Goal: Transaction & Acquisition: Purchase product/service

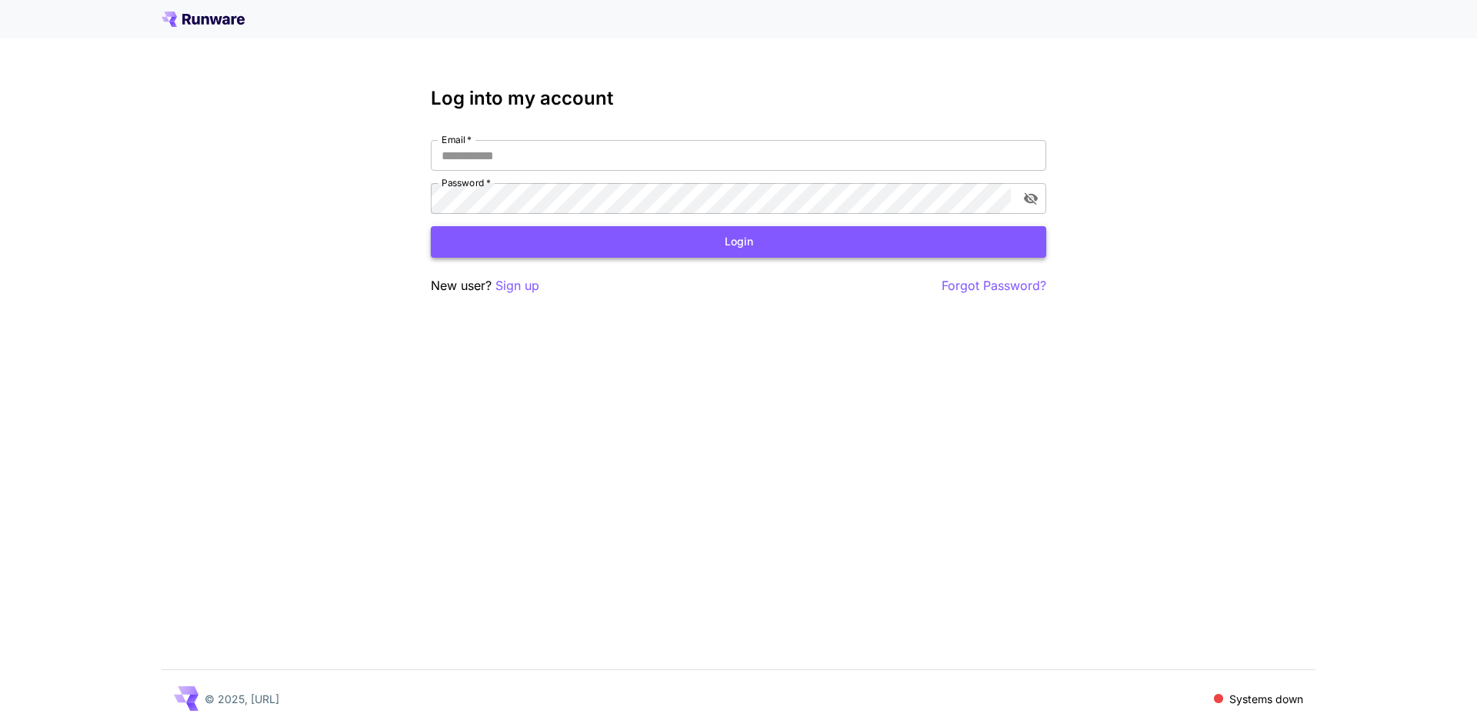
type input "**********"
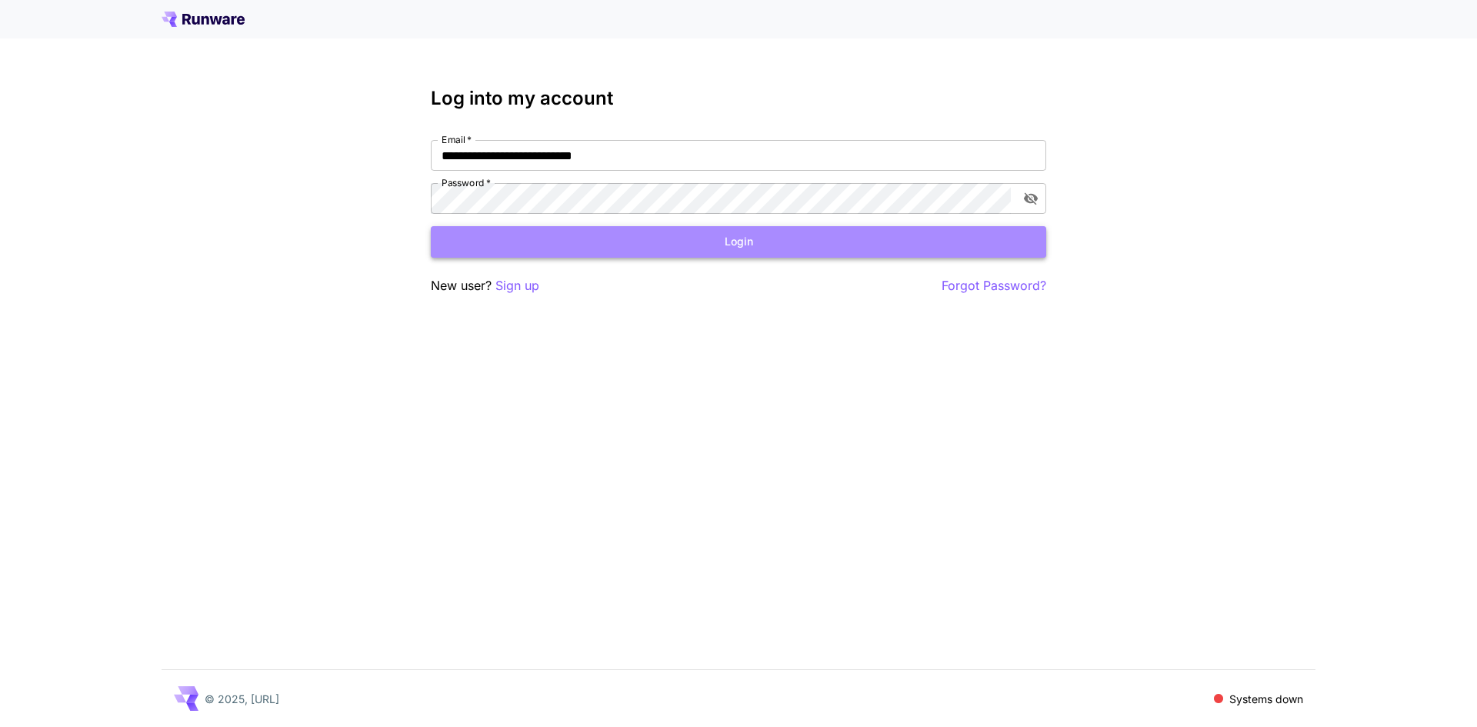
click at [794, 234] on button "Login" at bounding box center [738, 242] width 615 height 32
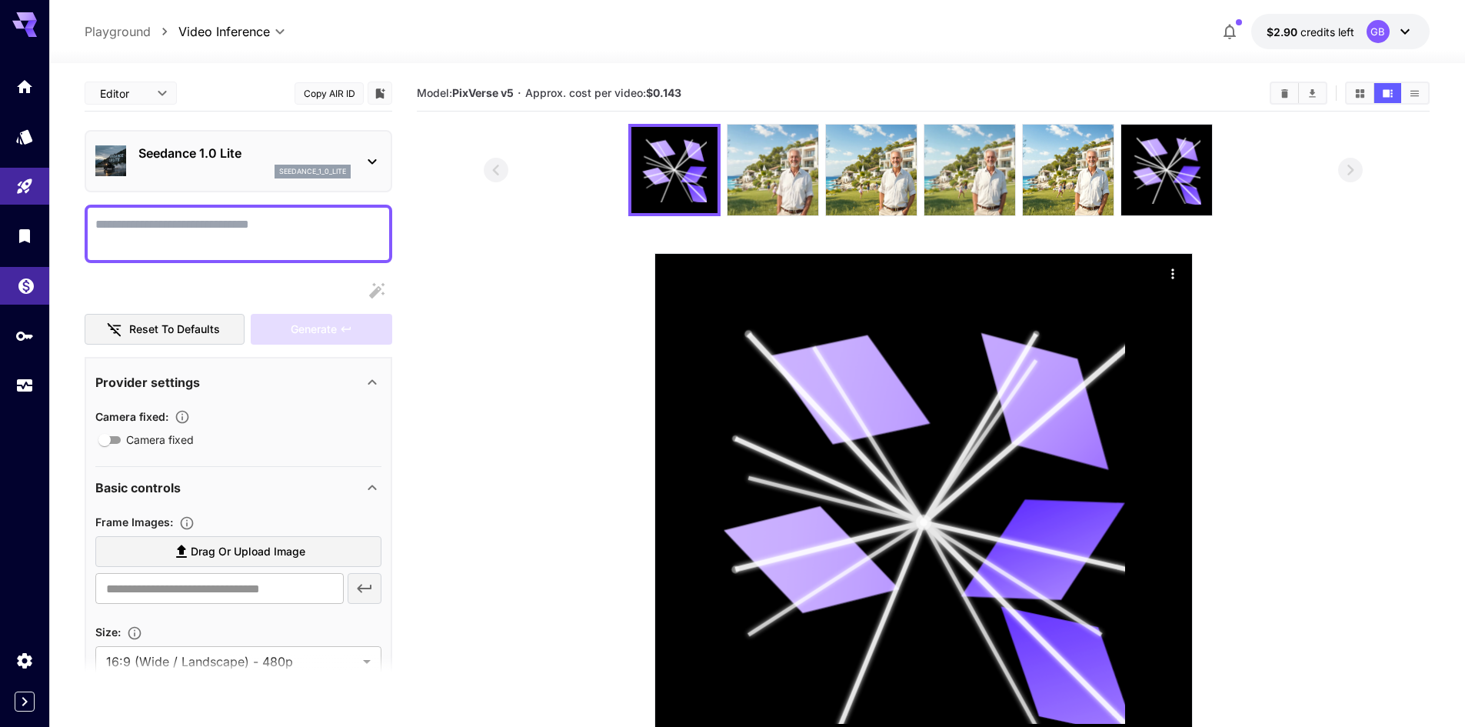
click at [26, 295] on link at bounding box center [24, 286] width 49 height 38
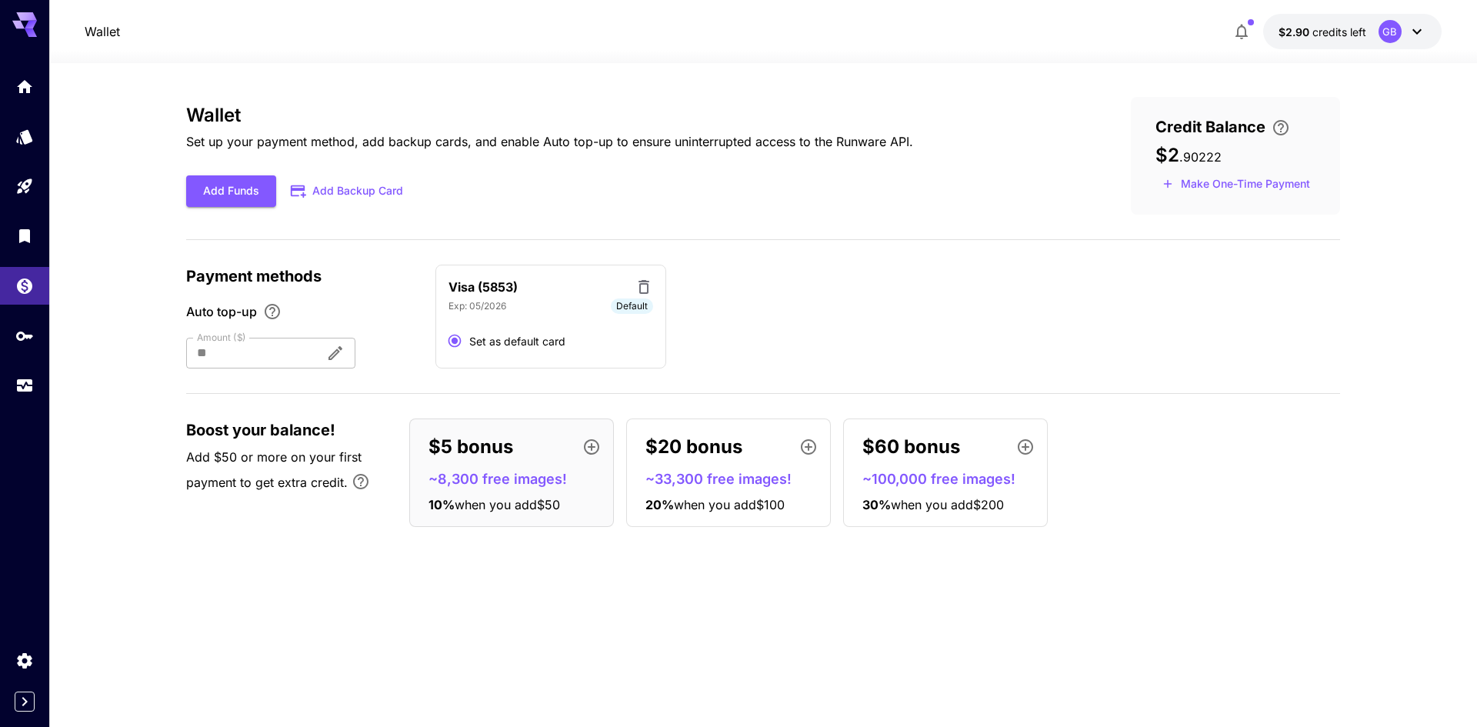
click at [313, 358] on div at bounding box center [249, 353] width 127 height 31
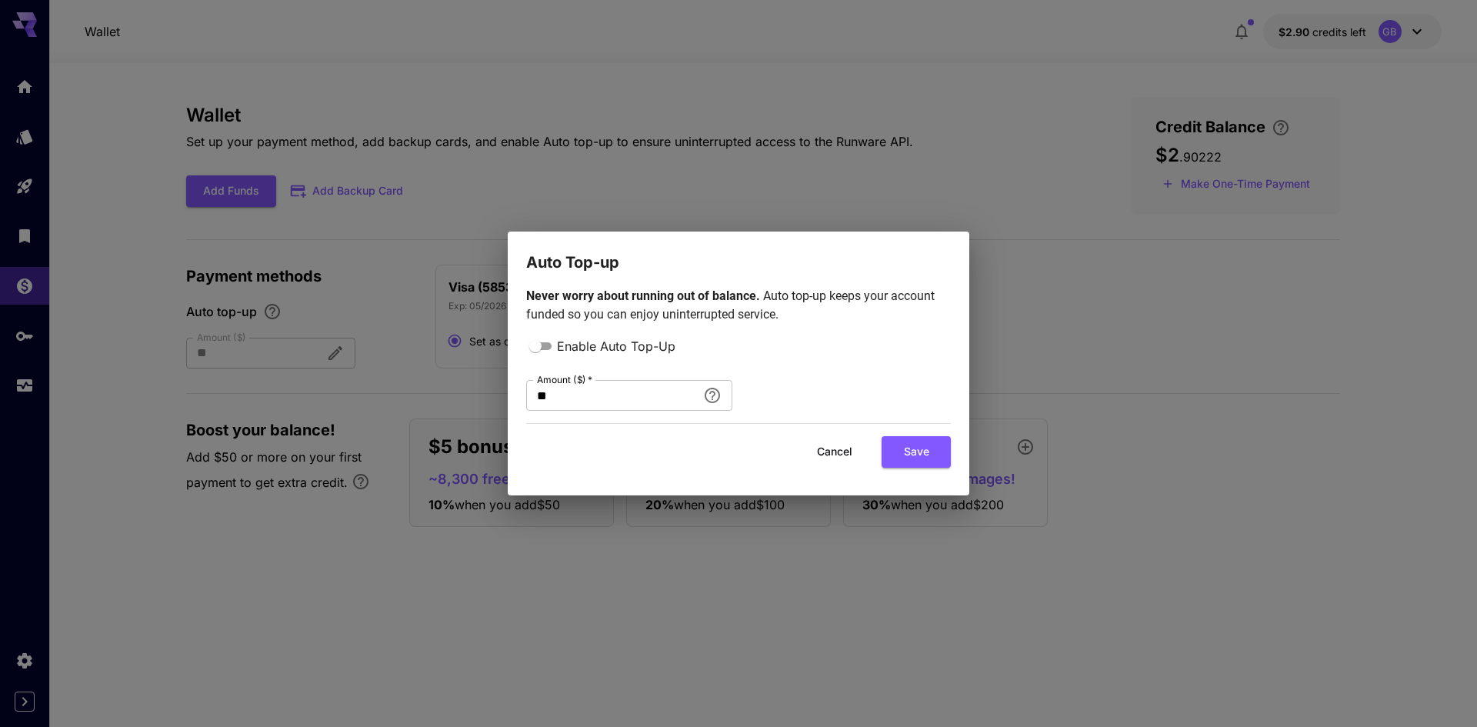
click at [1080, 321] on div "Auto Top-up Never worry about running out of balance. Auto top-up keeps your ac…" at bounding box center [738, 363] width 1477 height 727
click at [861, 446] on button "Cancel" at bounding box center [834, 452] width 69 height 32
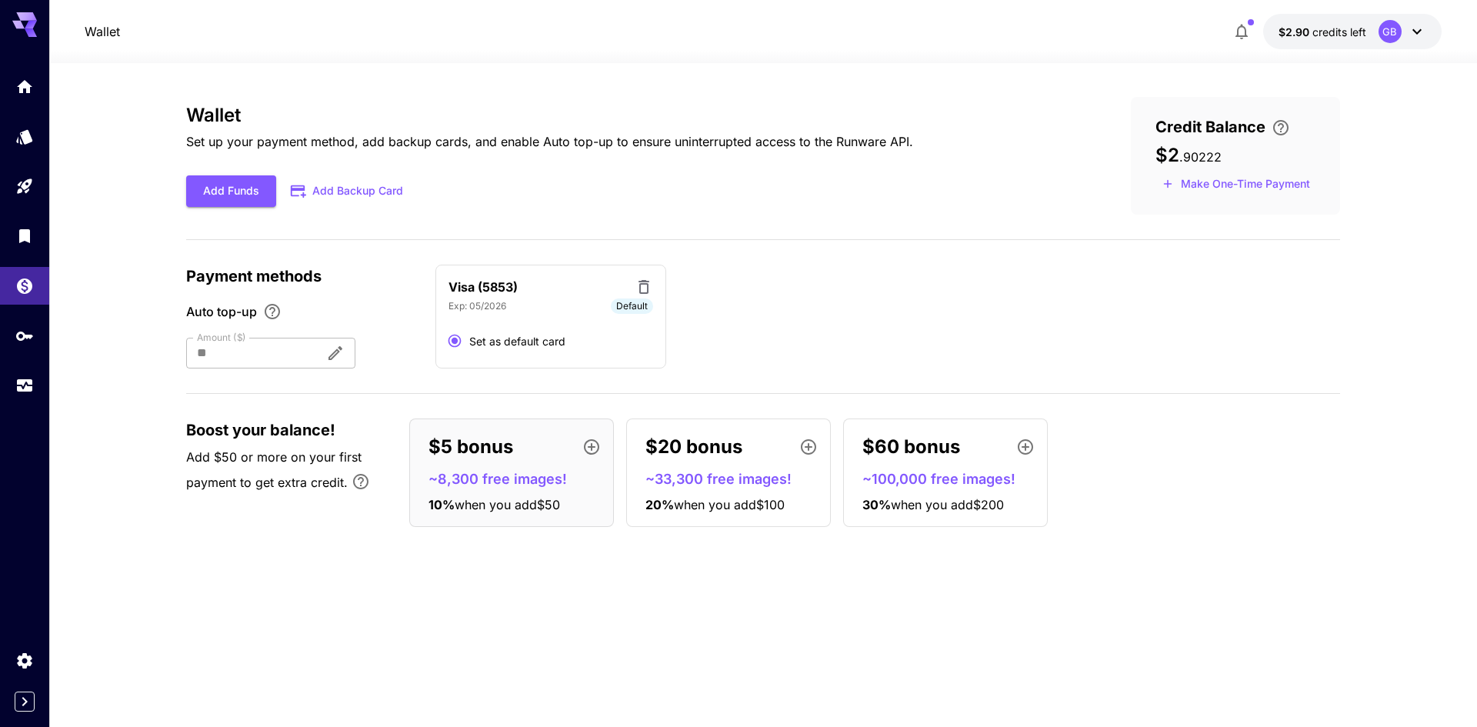
click at [298, 367] on div at bounding box center [249, 353] width 127 height 31
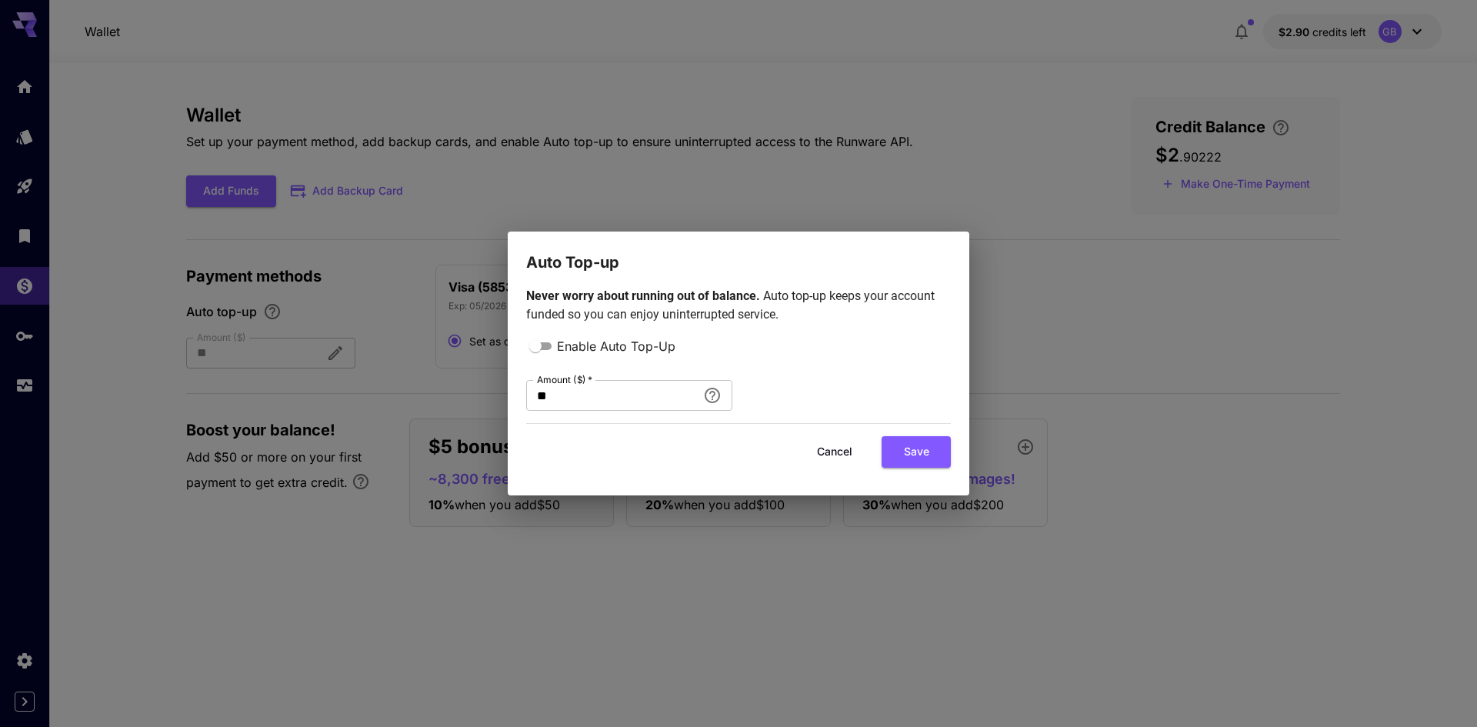
click at [831, 447] on button "Cancel" at bounding box center [834, 452] width 69 height 32
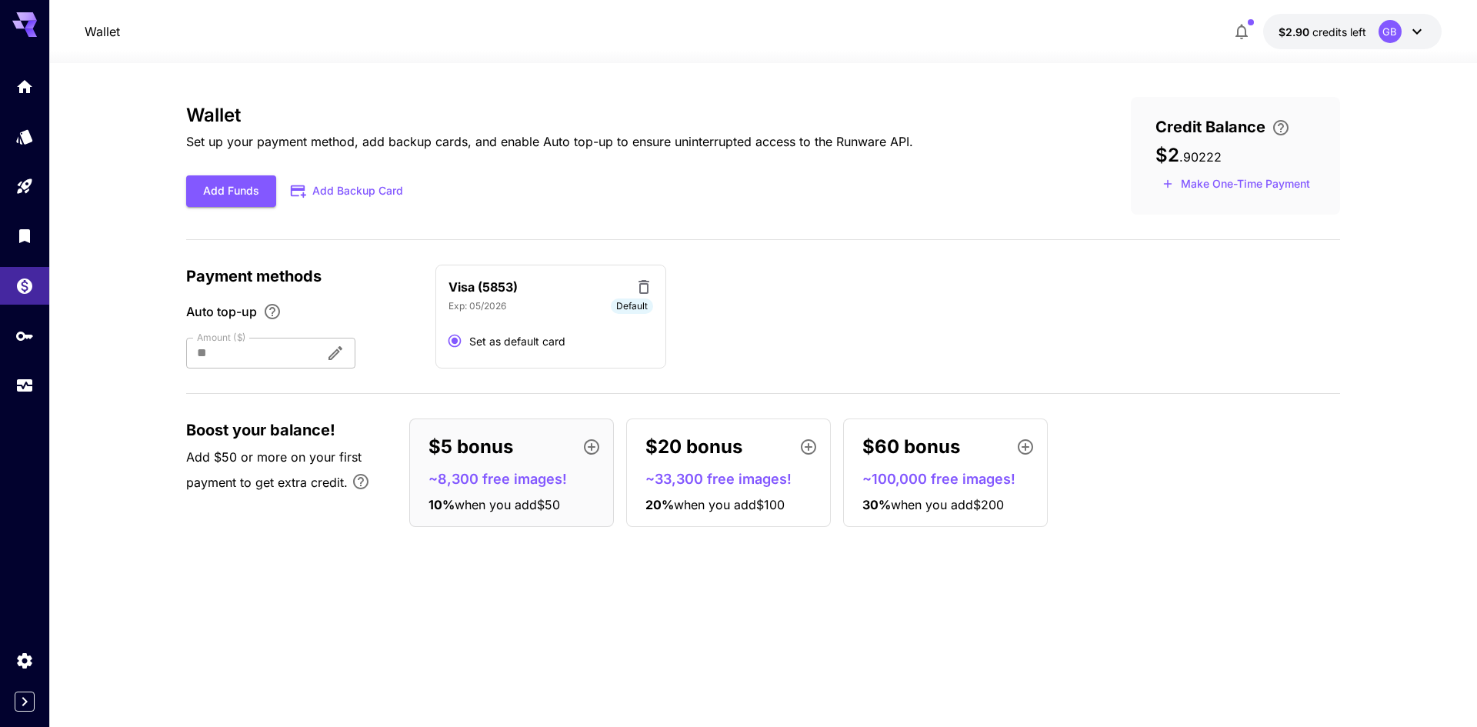
click at [538, 463] on div "$5 bonus ~8,300 free images! 10 % when you add $50" at bounding box center [511, 472] width 205 height 108
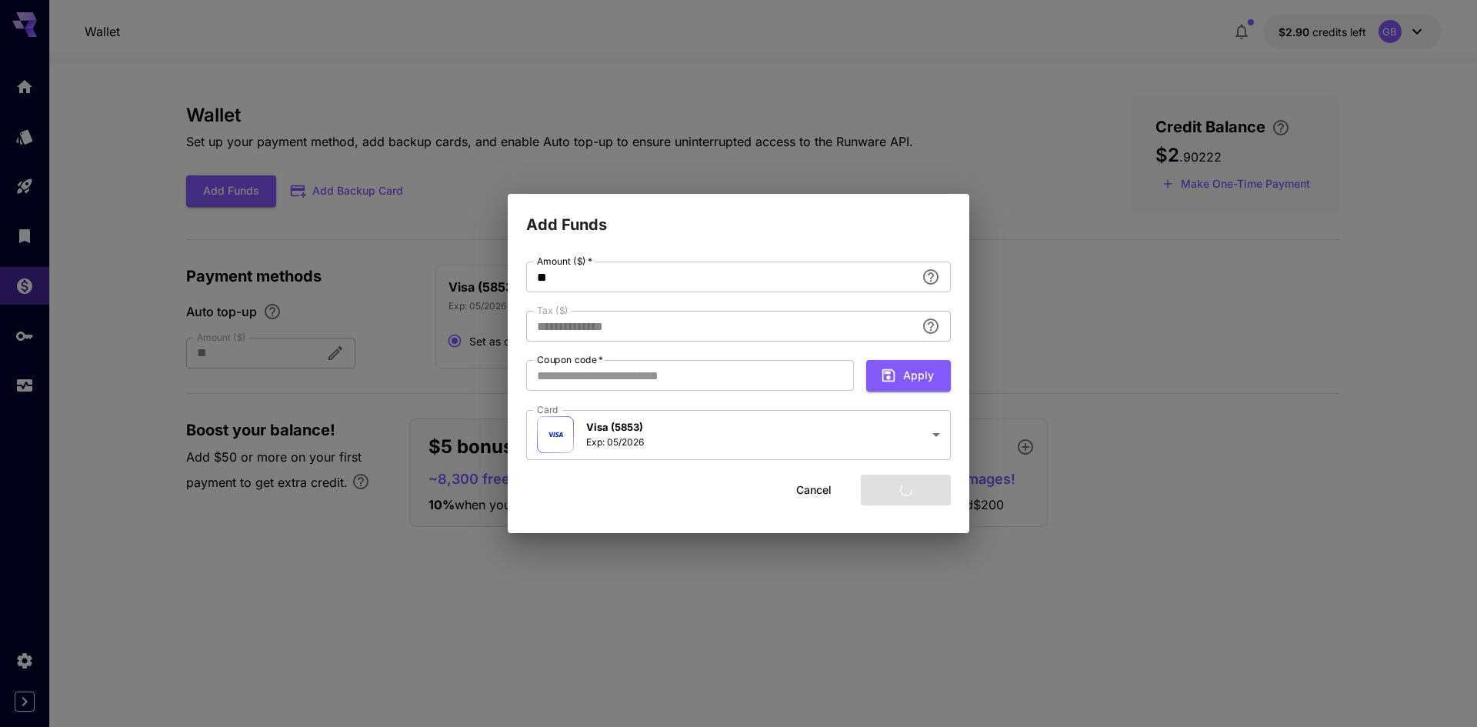
type input "****"
click at [904, 494] on button "Add funds" at bounding box center [906, 491] width 90 height 32
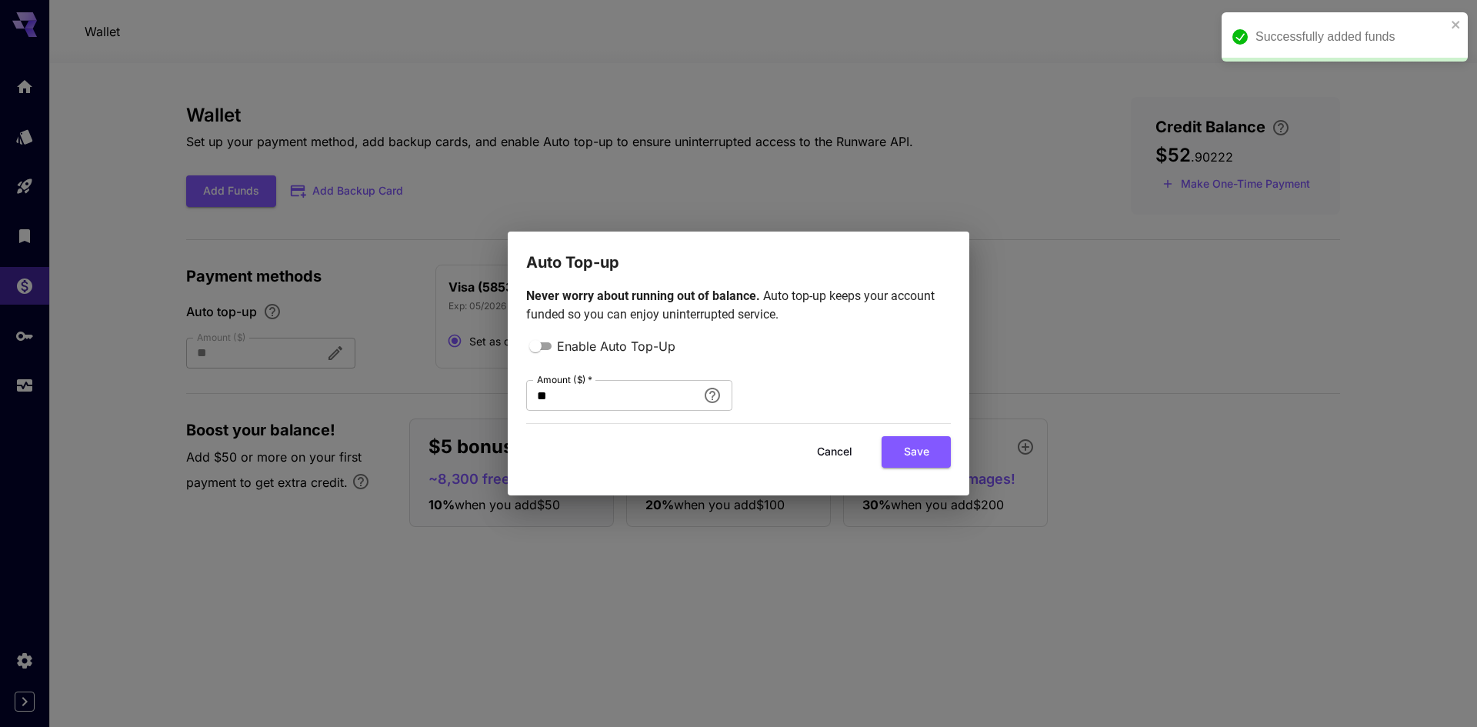
click at [840, 445] on button "Cancel" at bounding box center [834, 452] width 69 height 32
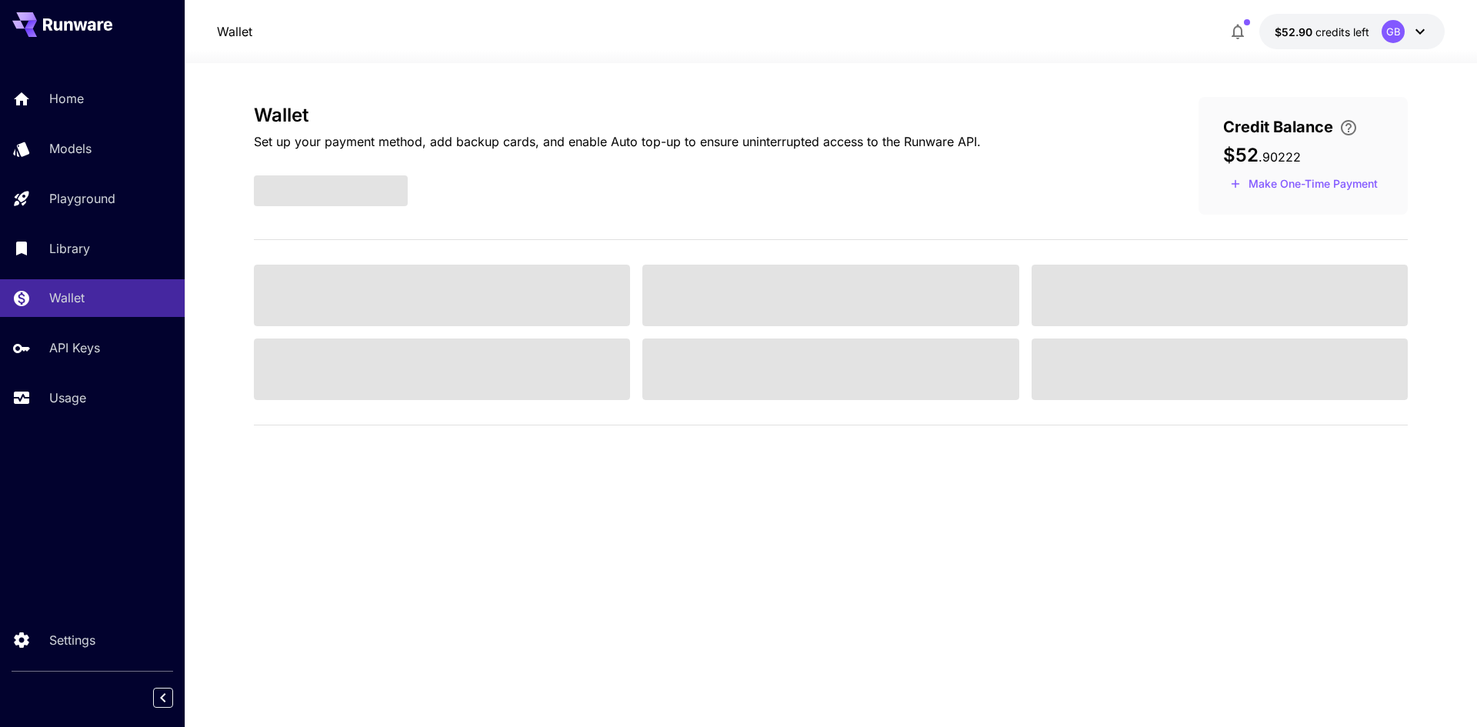
click at [1364, 131] on div "Credit Balance" at bounding box center [1303, 126] width 160 height 23
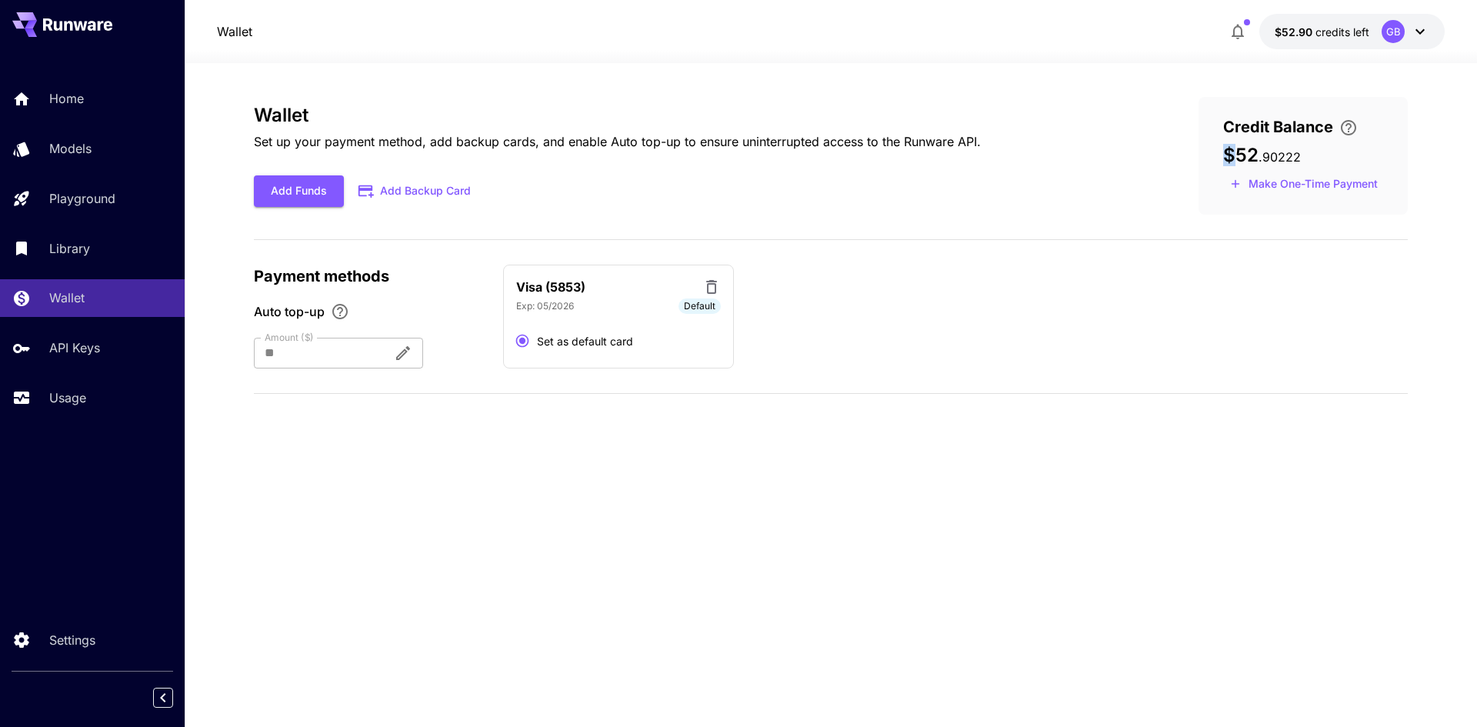
click at [1362, 132] on p "Credit Balance" at bounding box center [1293, 126] width 141 height 23
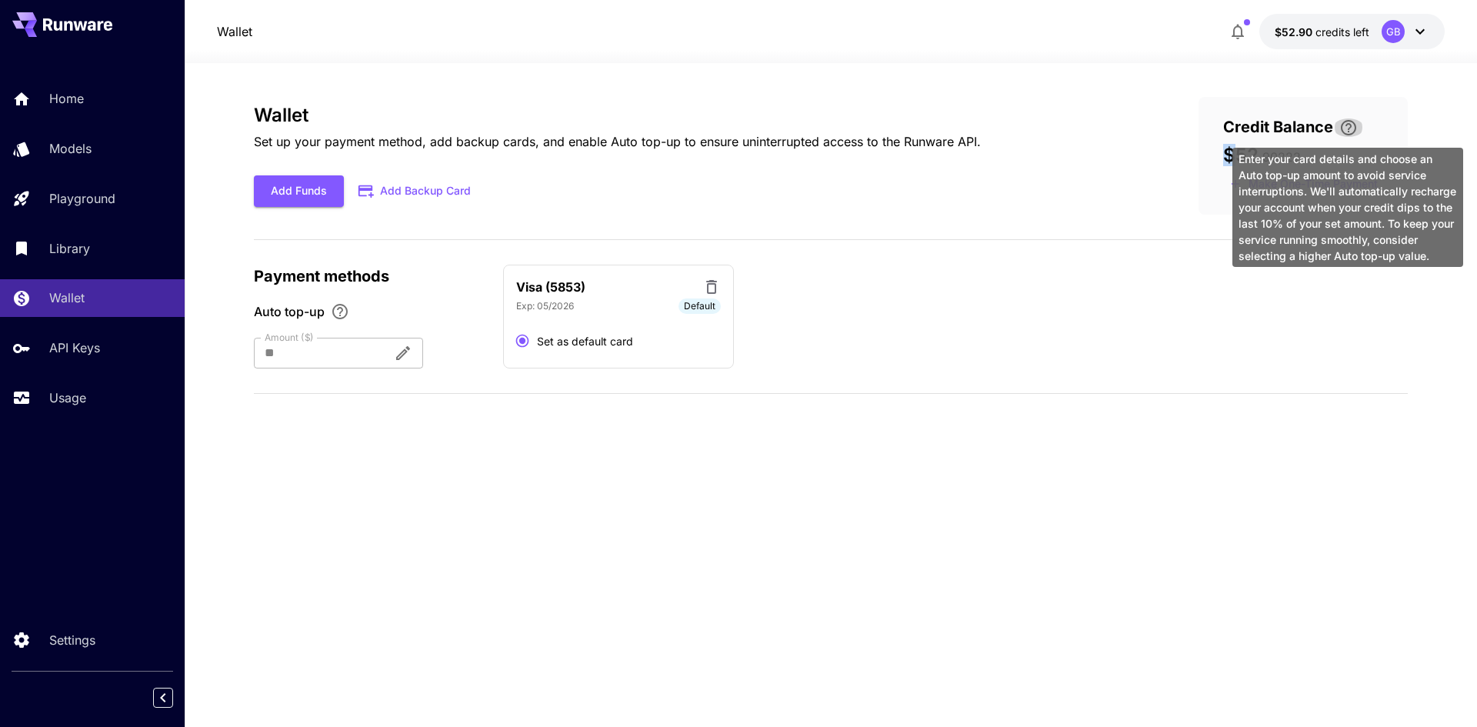
click at [1354, 132] on icon "\a Enter your card details and choose an Auto top-up amount to avoid service in…" at bounding box center [1348, 127] width 18 height 18
click at [1353, 131] on icon "\a Enter your card details and choose an Auto top-up amount to avoid service in…" at bounding box center [1348, 127] width 18 height 18
click at [1348, 128] on icon "\a Enter your card details and choose an Auto top-up amount to avoid service in…" at bounding box center [1348, 127] width 18 height 18
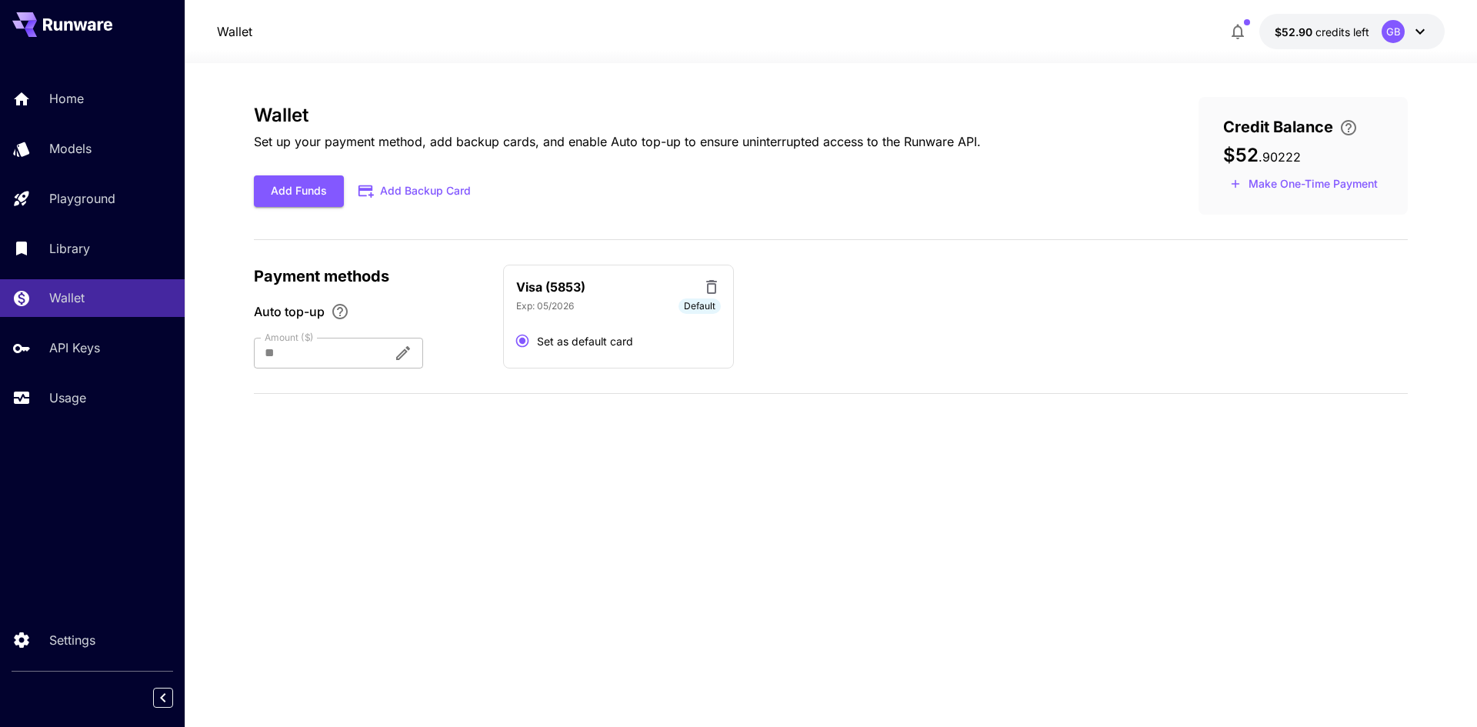
click at [1230, 98] on div "Credit Balance $52 . 90222 Make One-Time Payment" at bounding box center [1302, 156] width 209 height 118
click at [1369, 28] on button "$52.90 credits left GB" at bounding box center [1351, 31] width 185 height 35
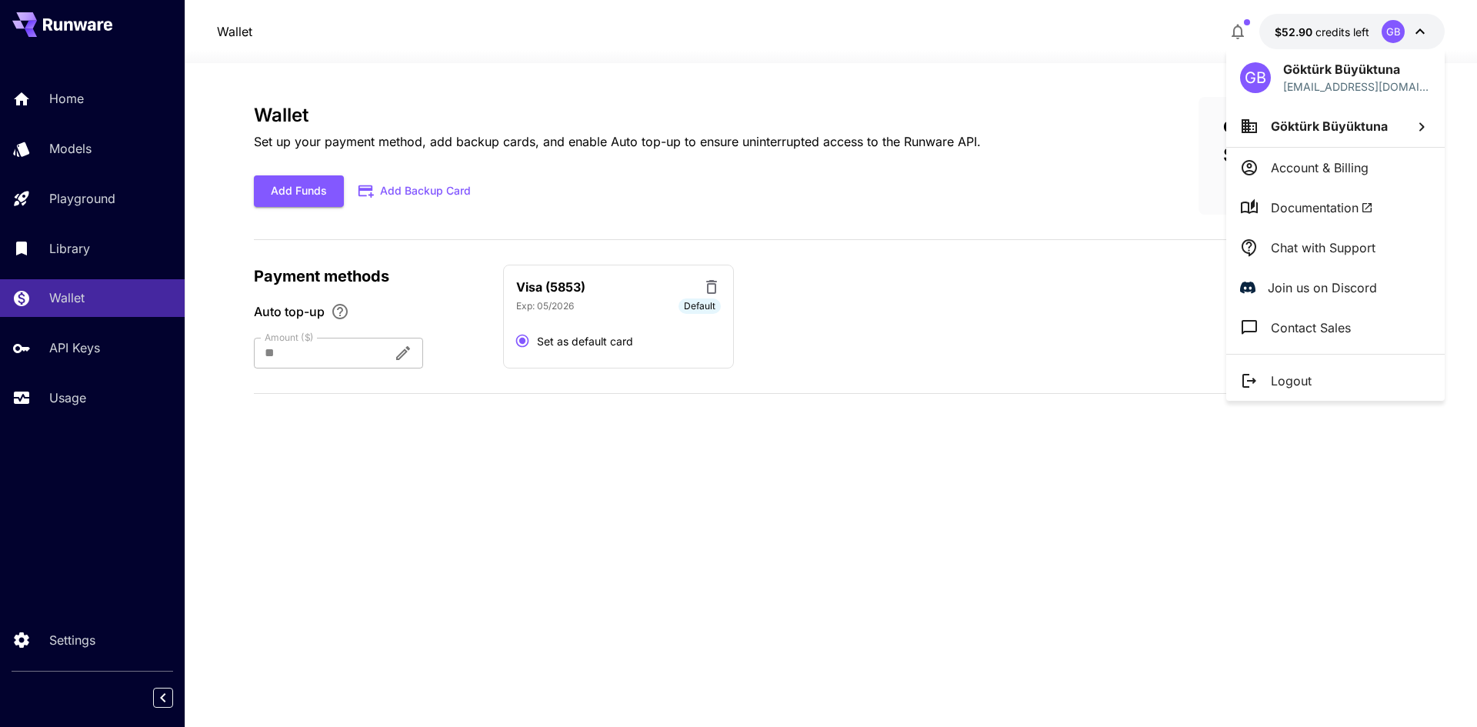
click at [128, 284] on div at bounding box center [738, 363] width 1477 height 727
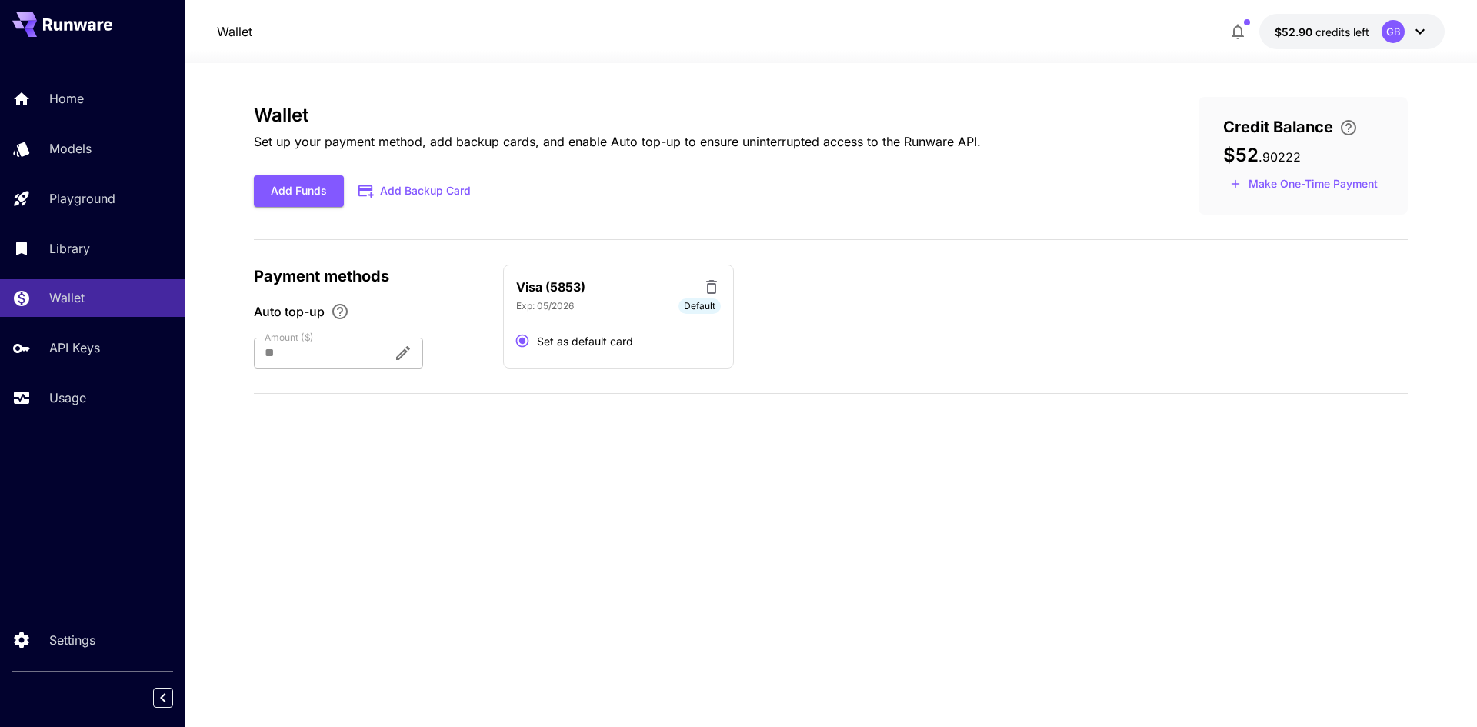
click at [751, 681] on div "Wallet Set up your payment method, add backup cards, and enable Auto top-up to …" at bounding box center [831, 395] width 1154 height 596
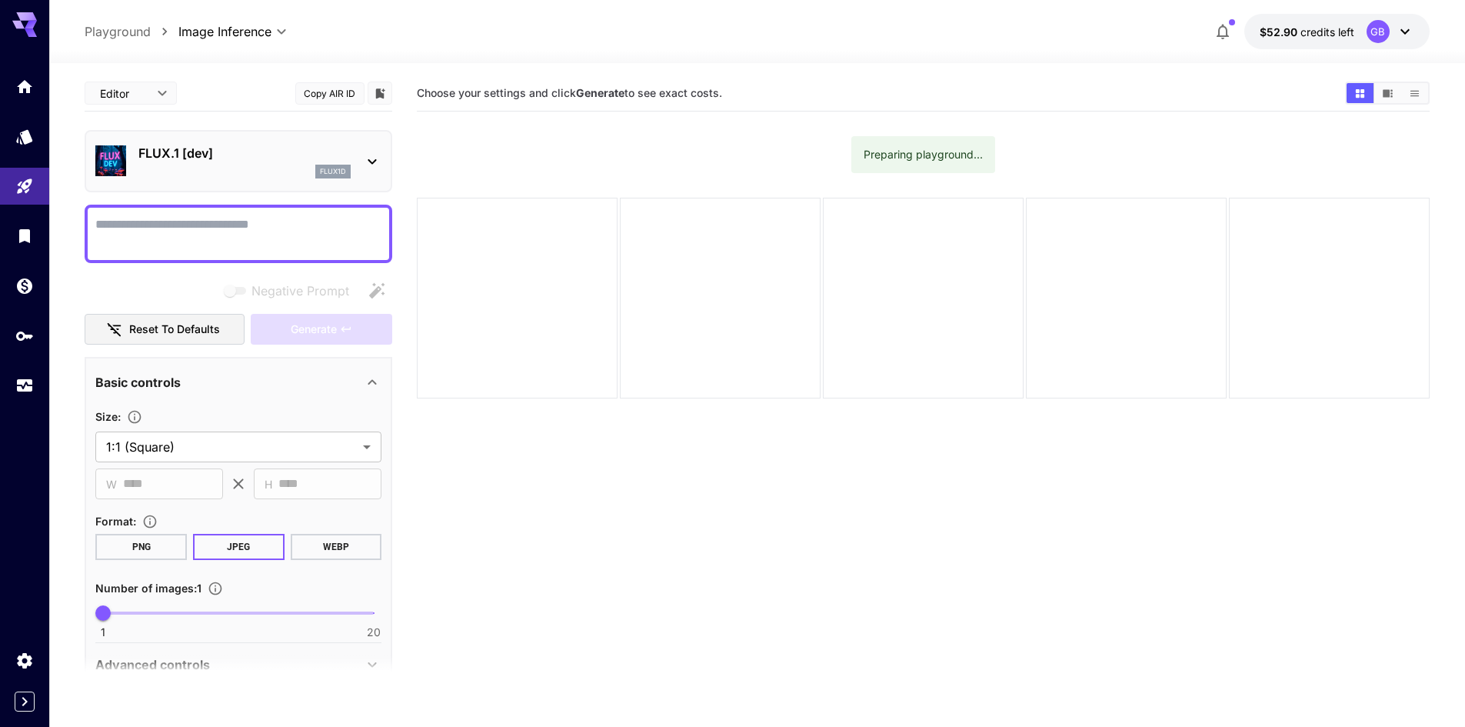
click at [344, 165] on div "flux1d" at bounding box center [332, 172] width 35 height 14
